Goal: Task Accomplishment & Management: Manage account settings

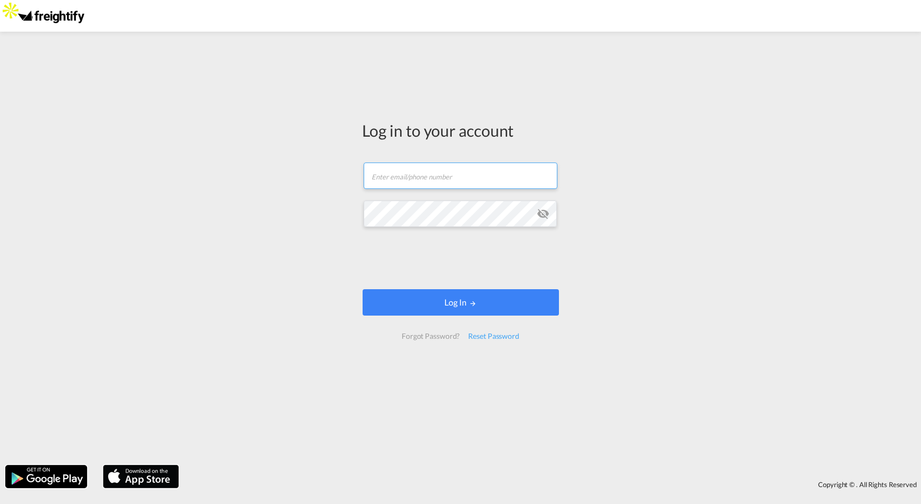
type input "[PERSON_NAME][EMAIL_ADDRESS][DOMAIN_NAME]"
click at [542, 212] on md-icon "icon-eye-off" at bounding box center [543, 213] width 13 height 13
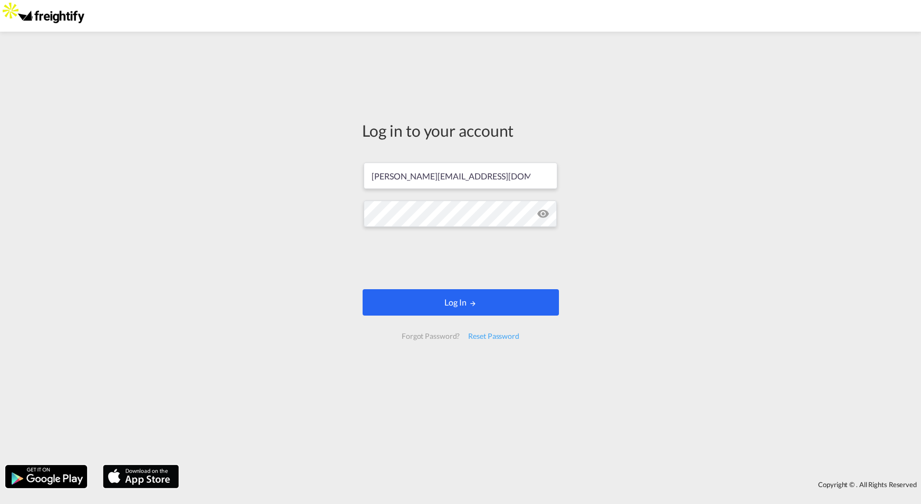
click at [442, 302] on button "Log In" at bounding box center [461, 302] width 196 height 26
click at [441, 305] on button "Log In" at bounding box center [461, 302] width 196 height 26
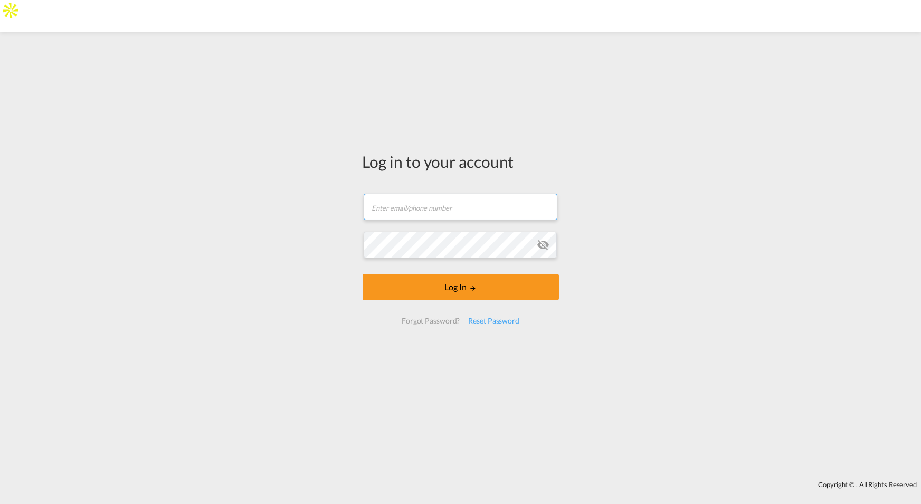
type input "jesper.johansen@freightify.com"
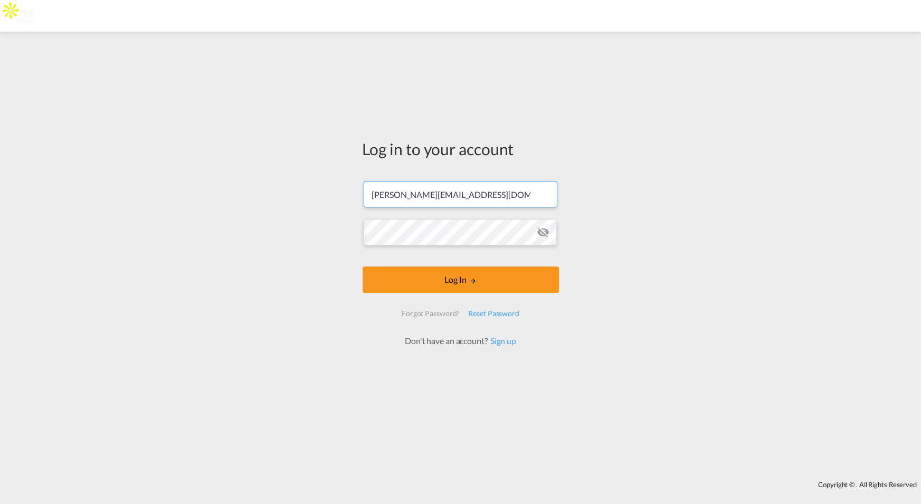
click at [452, 245] on md-input-container at bounding box center [461, 232] width 194 height 29
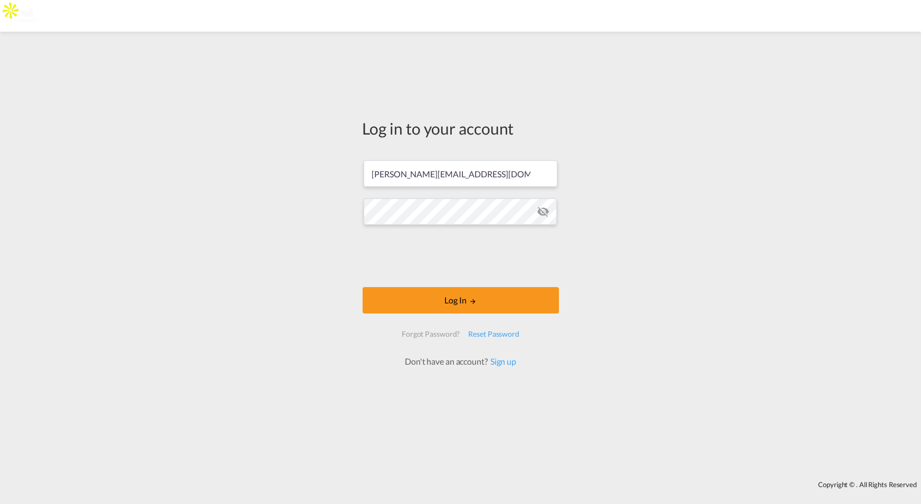
click at [469, 314] on form "jesper.johansen@freightify.com Log In Forgot Password? Reset Password Don't hav…" at bounding box center [461, 258] width 196 height 217
click at [450, 301] on button "Log In" at bounding box center [461, 300] width 196 height 26
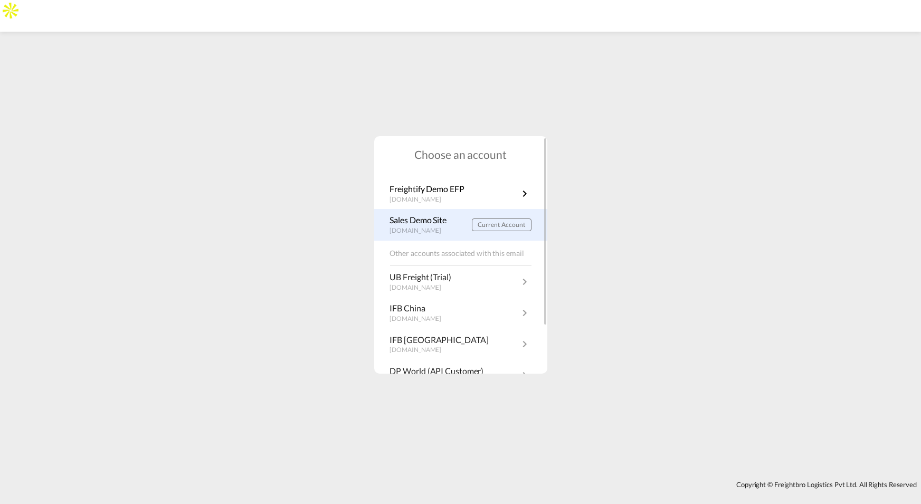
click at [424, 225] on p "Sales Demo Site" at bounding box center [421, 220] width 62 height 12
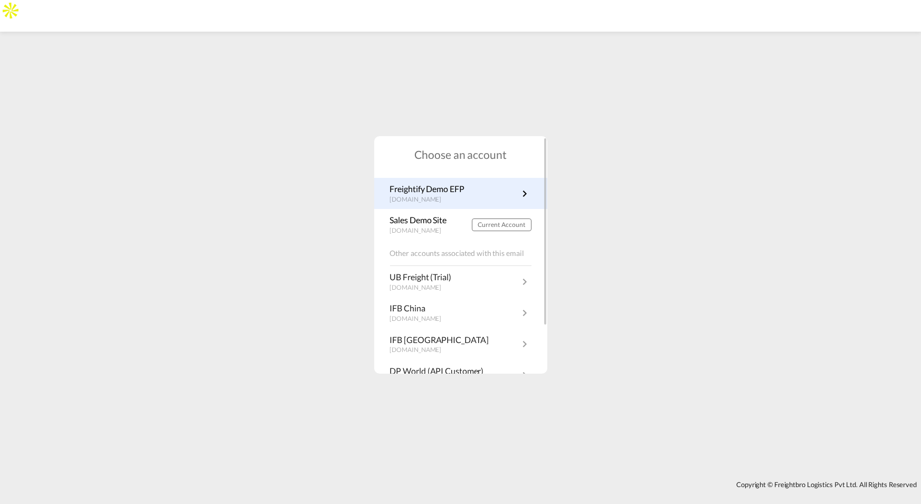
click at [471, 194] on link "Freightify Demo EFP efp-demo.freightify.com" at bounding box center [460, 193] width 141 height 21
